Goal: Information Seeking & Learning: Learn about a topic

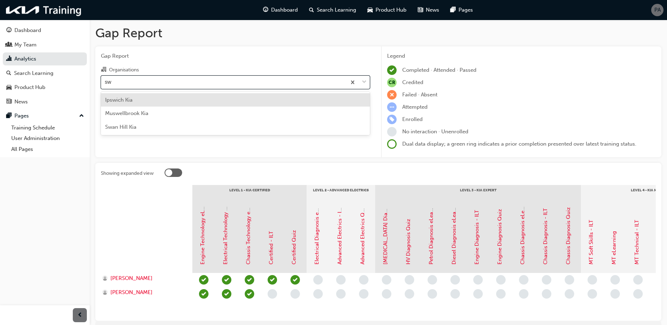
type input "swa"
click at [148, 100] on div "Swan Hill Kia" at bounding box center [235, 100] width 269 height 14
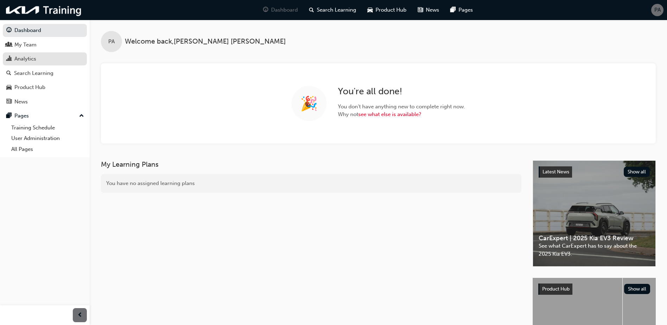
click at [40, 64] on link "Analytics" at bounding box center [45, 58] width 84 height 13
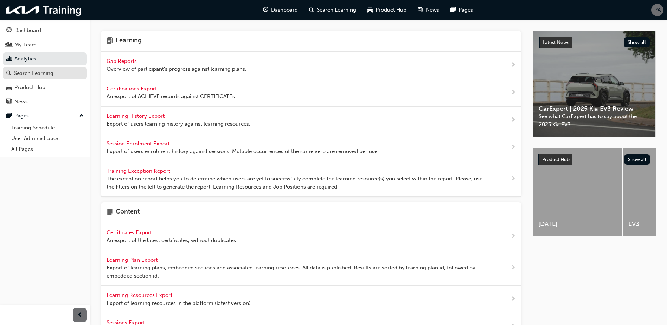
click at [44, 76] on div "Search Learning" at bounding box center [33, 73] width 39 height 8
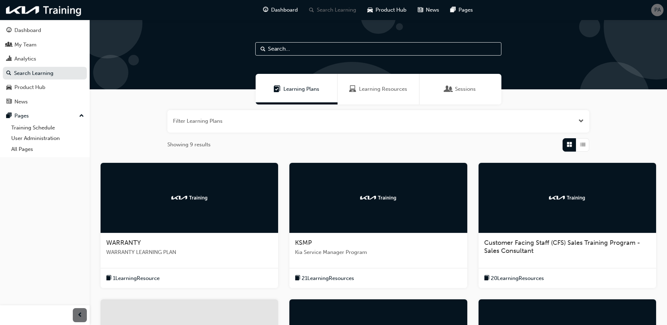
scroll to position [176, 0]
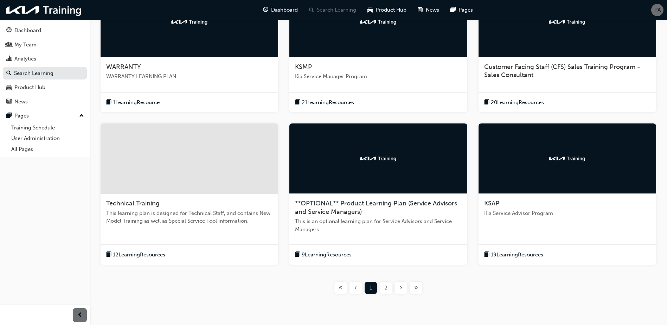
click at [389, 288] on div "2" at bounding box center [386, 288] width 12 height 12
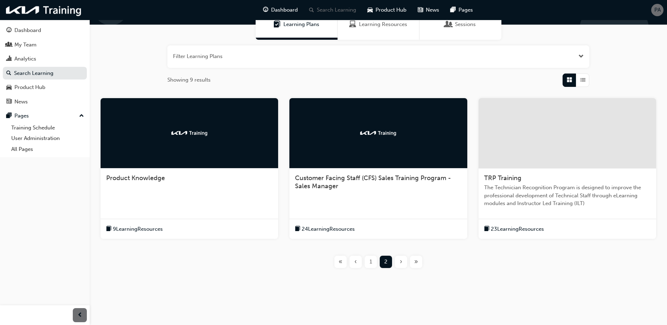
click at [545, 130] on div at bounding box center [568, 133] width 178 height 70
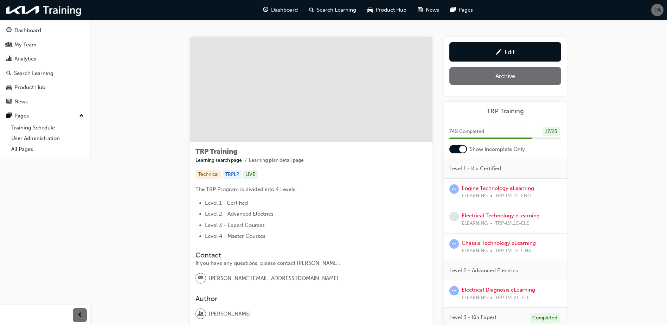
click at [457, 149] on div at bounding box center [458, 149] width 18 height 8
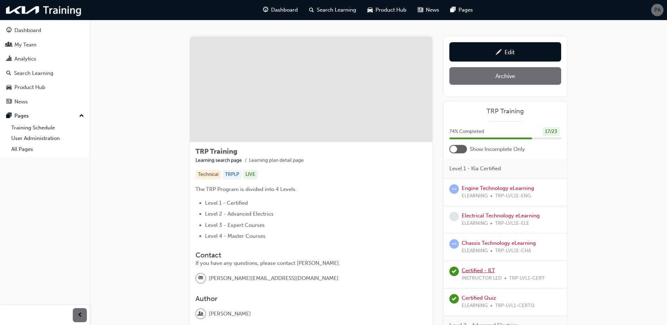
click at [473, 272] on link "Certified - ILT" at bounding box center [478, 270] width 33 height 6
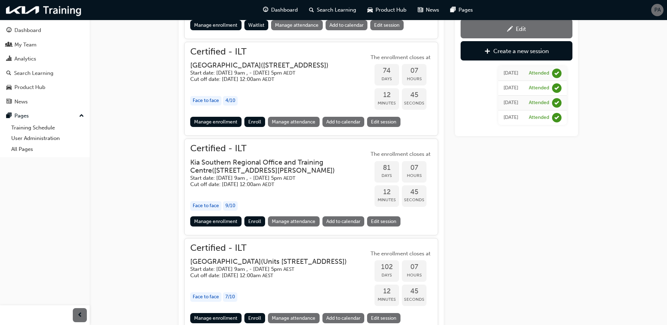
scroll to position [496, 0]
